Goal: Task Accomplishment & Management: Use online tool/utility

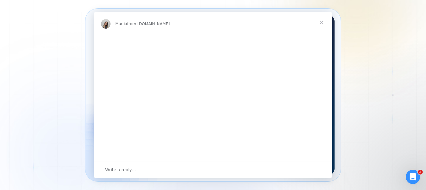
click at [138, 124] on img "Intercom messenger" at bounding box center [213, 101] width 238 height 135
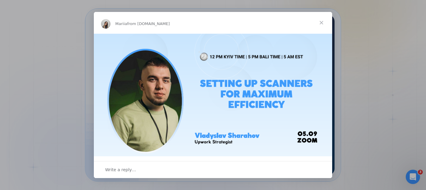
click at [322, 22] on span "Close" at bounding box center [321, 22] width 21 height 21
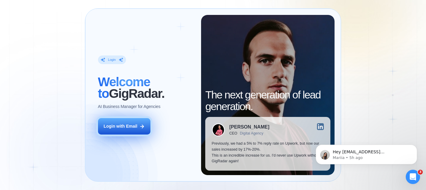
click at [128, 127] on div "Login with Email" at bounding box center [121, 126] width 34 height 6
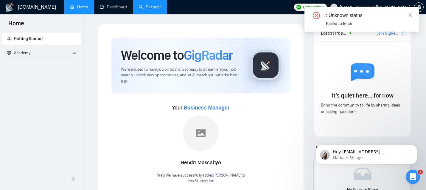
click at [148, 8] on link "Scanner" at bounding box center [150, 6] width 22 height 5
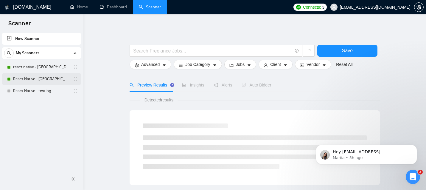
click at [59, 79] on link "React Native - [GEOGRAPHIC_DATA]" at bounding box center [41, 79] width 57 height 12
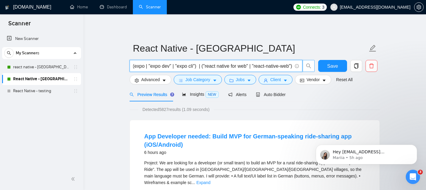
scroll to position [0, 142]
drag, startPoint x: 256, startPoint y: 65, endPoint x: 303, endPoint y: 65, distance: 47.4
click at [303, 65] on span "(reactnative* | react-native-* | react*native | "react native" ) | (expo | "exp…" at bounding box center [222, 66] width 185 height 12
click at [264, 64] on input "(reactnative* | react-native-* | react*native | "react native" ) | (expo | "exp…" at bounding box center [212, 65] width 159 height 7
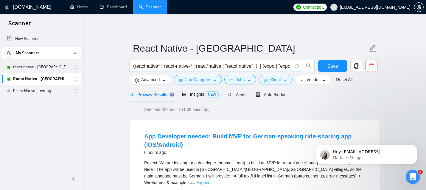
drag, startPoint x: 293, startPoint y: 66, endPoint x: 160, endPoint y: 63, distance: 132.4
click at [160, 63] on span "(reactnative* | react-native-* | react*native | "react native" ) | (expo | "exp…" at bounding box center [216, 66] width 173 height 12
drag, startPoint x: 210, startPoint y: 66, endPoint x: 74, endPoint y: 60, distance: 136.4
click at [39, 88] on link "React Native - testing" at bounding box center [41, 91] width 57 height 12
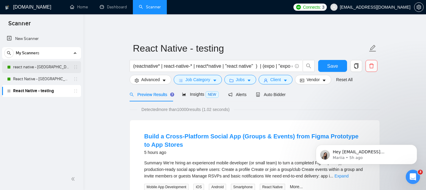
click at [56, 67] on link "react native - [GEOGRAPHIC_DATA]" at bounding box center [41, 67] width 57 height 12
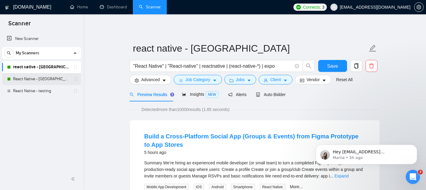
click at [49, 79] on link "React Native - [GEOGRAPHIC_DATA]" at bounding box center [41, 79] width 57 height 12
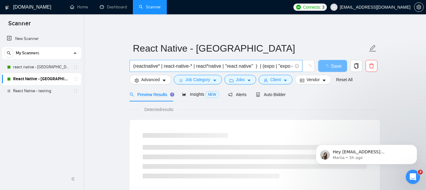
click at [210, 68] on input "(reactnative* | react-native-* | react*native | "react native" ) | (expo | "exp…" at bounding box center [212, 65] width 159 height 7
click at [46, 66] on link "react native - [GEOGRAPHIC_DATA]" at bounding box center [41, 67] width 57 height 12
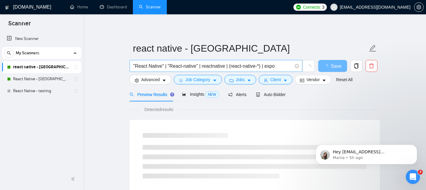
click at [196, 66] on input ""React Native" | "React-native" | reactnative | (react-native-*) | expo" at bounding box center [212, 65] width 159 height 7
paste input "(reactnative* | react-native-* | react*native | "react native" ) | (expo | "exp…"
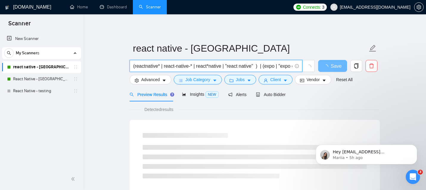
scroll to position [0, 142]
type input "(reactnative* | react-native-* | react*native | "react native" ) | (expo | "exp…"
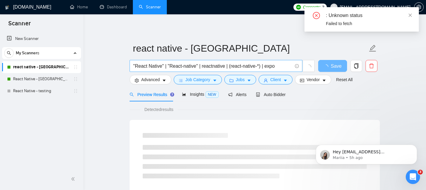
click at [255, 66] on input ""React Native" | "React-native" | reactnative | (react-native-*) | expo" at bounding box center [212, 65] width 159 height 7
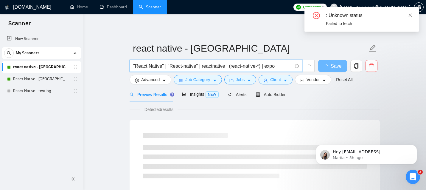
click at [255, 66] on input ""React Native" | "React-native" | reactnative | (react-native-*) | expo" at bounding box center [212, 65] width 159 height 7
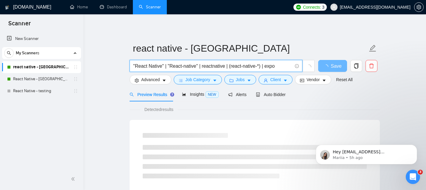
paste input "(reactnative* | react-native-* | react*native | "react native" ) | (expo | "exp…"
type input "(reactnative* | react-native-* | react*native | "react native" ) | (expo | "exp…"
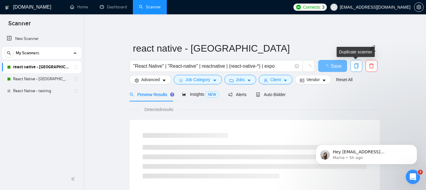
click at [360, 66] on span "copy" at bounding box center [356, 65] width 11 height 5
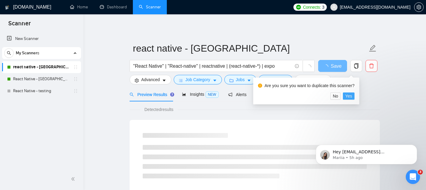
click at [350, 98] on span "Yes" at bounding box center [349, 96] width 7 height 7
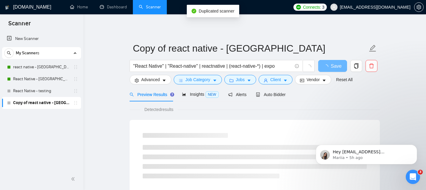
click at [44, 103] on link "Copy of react native - america" at bounding box center [41, 103] width 57 height 12
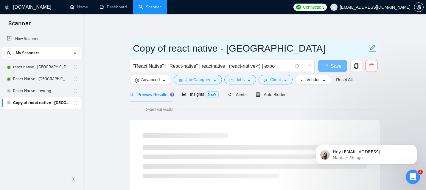
click at [169, 50] on input "Copy of react native - america" at bounding box center [250, 48] width 235 height 15
click at [211, 51] on input "Copy of react native - america" at bounding box center [250, 48] width 235 height 15
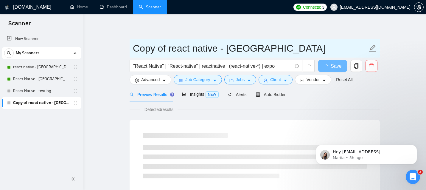
click at [220, 50] on input "Copy of react native - america" at bounding box center [250, 48] width 235 height 15
drag, startPoint x: 167, startPoint y: 47, endPoint x: 134, endPoint y: 47, distance: 32.8
click at [134, 47] on input "Copy of react native - america" at bounding box center [250, 48] width 235 height 15
drag, startPoint x: 166, startPoint y: 48, endPoint x: 193, endPoint y: 50, distance: 27.2
click at [193, 50] on input "react.js native - america" at bounding box center [250, 48] width 235 height 15
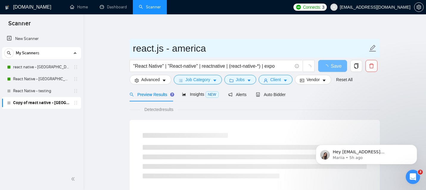
type input "react.js - america"
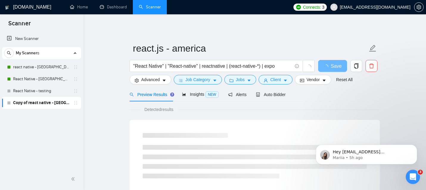
click at [415, 146] on icon "Dismiss notification" at bounding box center [415, 146] width 2 height 2
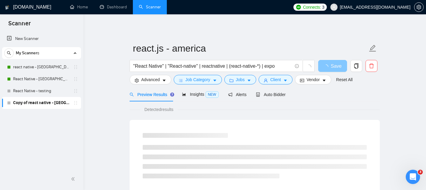
click at [330, 68] on span "loading" at bounding box center [327, 66] width 7 height 5
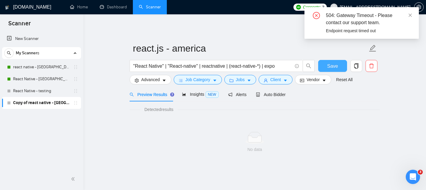
click at [330, 68] on span "Save" at bounding box center [332, 65] width 11 height 7
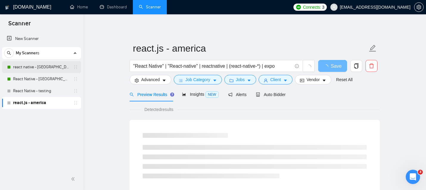
click at [35, 69] on link "react native - america" at bounding box center [41, 67] width 57 height 12
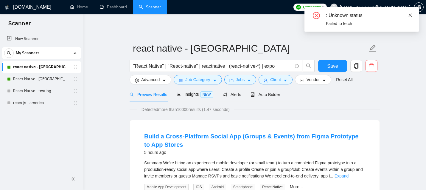
click at [410, 14] on icon "close" at bounding box center [410, 15] width 4 height 4
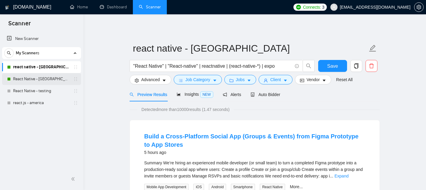
click at [53, 80] on link "React Native - [GEOGRAPHIC_DATA]" at bounding box center [41, 79] width 57 height 12
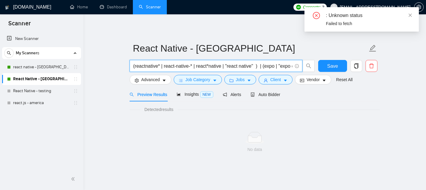
click at [193, 68] on input "(reactnative* | react-native-* | react*native | "react native" ) | (expo | "exp…" at bounding box center [212, 65] width 159 height 7
click at [49, 67] on link "react native - [GEOGRAPHIC_DATA]" at bounding box center [41, 67] width 57 height 12
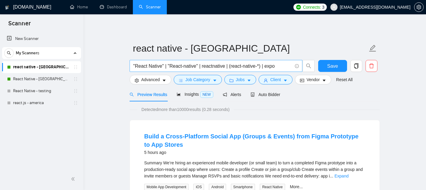
click at [231, 66] on input ""React Native" | "React-native" | reactnative | (react-native-*) | expo" at bounding box center [212, 65] width 159 height 7
paste input "(reactnative* | react-native-* | react*native | "react native" ) | (expo | "exp…"
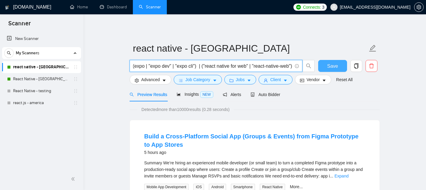
type input "(reactnative* | react-native-* | react*native | "react native" ) | (expo | "exp…"
click at [323, 68] on button "Save" at bounding box center [332, 66] width 29 height 12
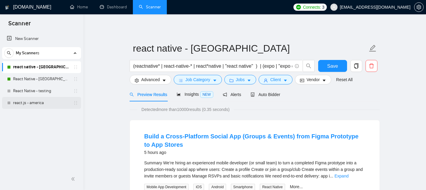
click at [49, 106] on link "react.js - america" at bounding box center [41, 103] width 57 height 12
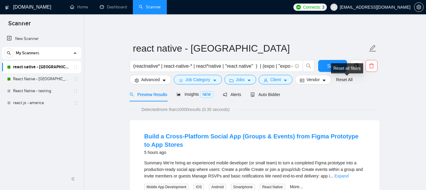
click at [337, 68] on div "Reset all filters" at bounding box center [347, 68] width 32 height 10
click at [323, 66] on button "Save" at bounding box center [332, 66] width 29 height 12
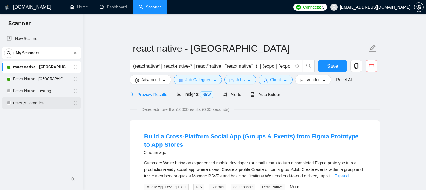
click at [47, 103] on link "react.js - america" at bounding box center [41, 103] width 57 height 12
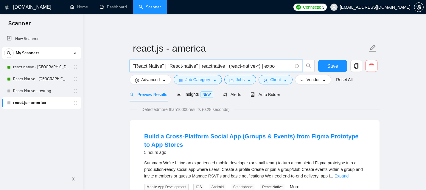
click at [179, 66] on input ""React Native" | "React-native" | reactnative | (react-native-*) | expo" at bounding box center [212, 65] width 159 height 7
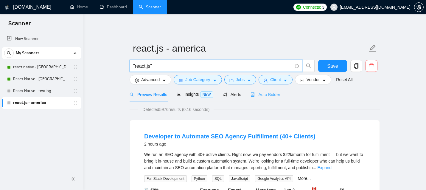
type input ""react.js""
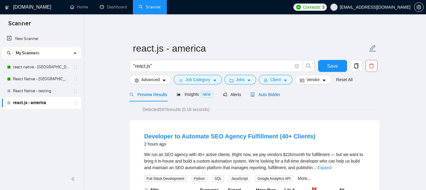
click at [273, 93] on span "Auto Bidder" at bounding box center [266, 94] width 30 height 5
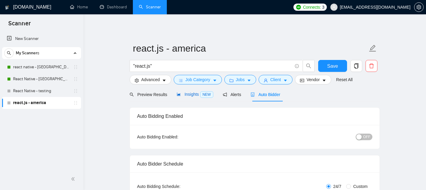
click at [197, 94] on span "Insights NEW" at bounding box center [195, 94] width 36 height 5
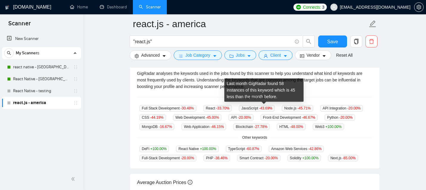
scroll to position [131, 0]
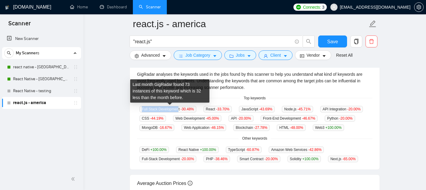
drag, startPoint x: 180, startPoint y: 108, endPoint x: 142, endPoint y: 109, distance: 38.8
click at [142, 109] on span "Full Stack Development -30.48 %" at bounding box center [168, 109] width 57 height 7
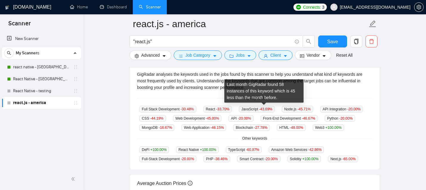
click at [250, 110] on span "JavaScript -43.69 %" at bounding box center [257, 109] width 36 height 7
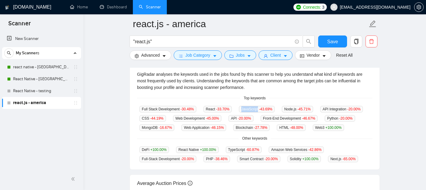
copy span "JavaScript"
drag, startPoint x: 181, startPoint y: 109, endPoint x: 136, endPoint y: 109, distance: 45.3
click at [136, 109] on div "GigRadar analyses the keywords used in the jobs found by this scanner to help y…" at bounding box center [255, 117] width 250 height 106
copy span "Full Stack Development"
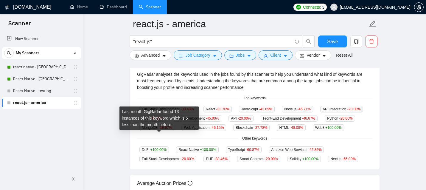
click at [233, 131] on span "Blockchain -27.78 %" at bounding box center [251, 127] width 36 height 7
copy span "Blockchain"
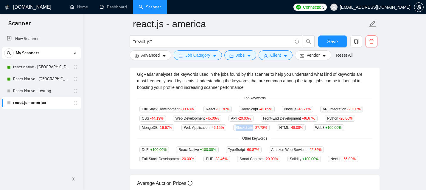
copy span "Blockchain"
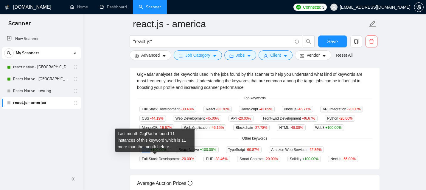
drag, startPoint x: 150, startPoint y: 158, endPoint x: 141, endPoint y: 158, distance: 9.2
click at [141, 153] on span "DeFi +100.00 %" at bounding box center [155, 149] width 30 height 7
copy span "DeFi"
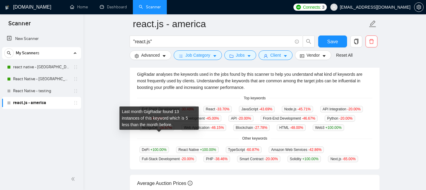
click at [233, 131] on span "Blockchain -27.78 %" at bounding box center [251, 127] width 36 height 7
copy span "Blockchain"
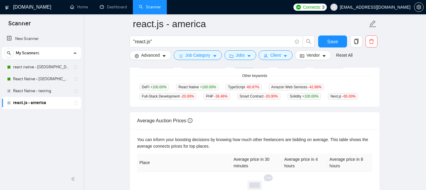
scroll to position [191, 0]
